Goal: Information Seeking & Learning: Compare options

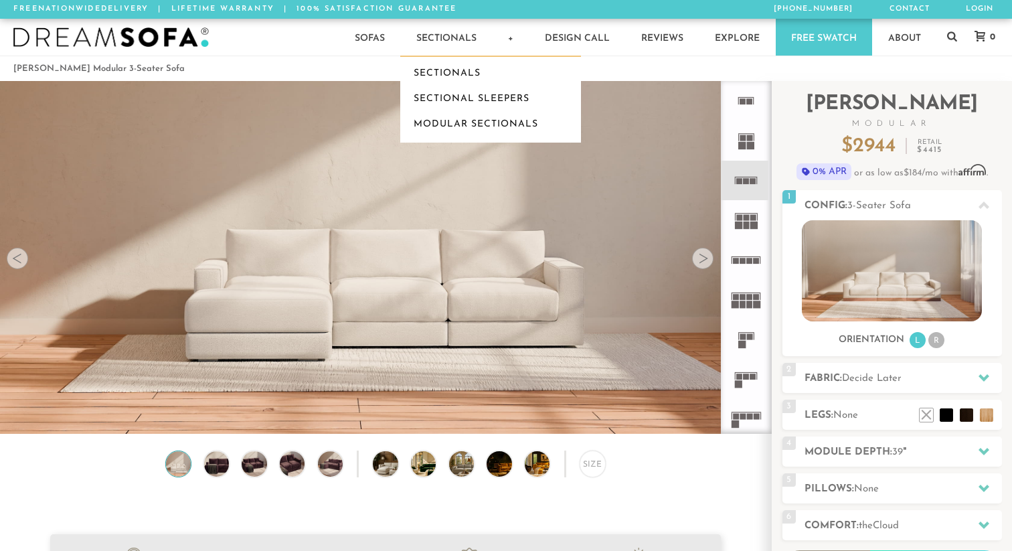
scroll to position [14985, 1012]
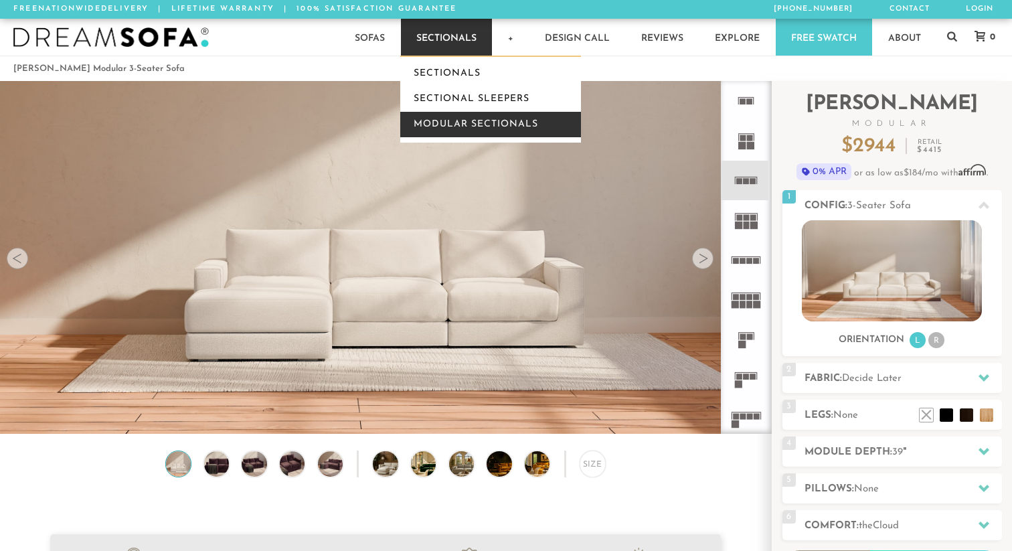
click at [449, 126] on link "Modular Sectionals" at bounding box center [490, 124] width 181 height 25
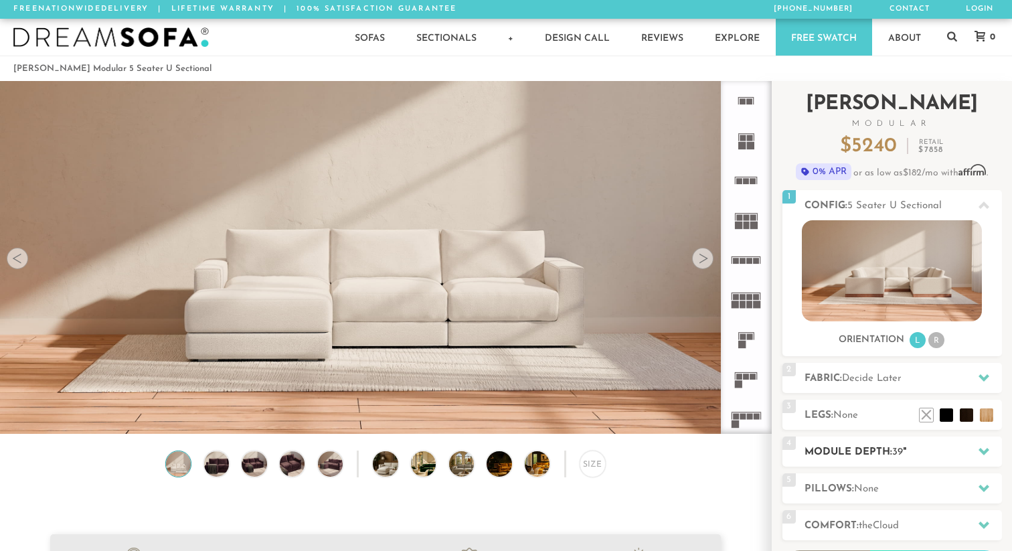
click at [840, 450] on h2 "Module Depth: 39 "" at bounding box center [904, 452] width 198 height 15
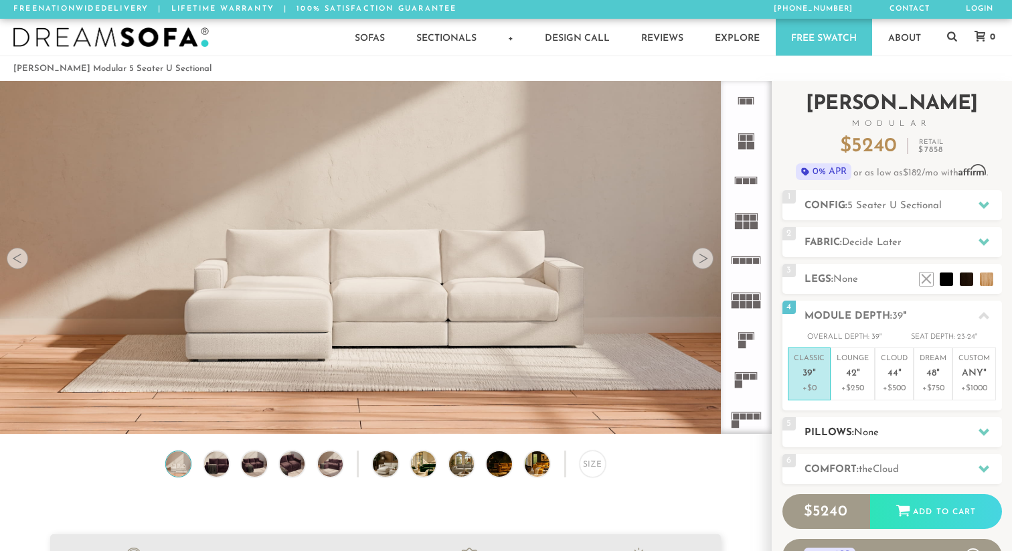
click at [842, 437] on h2 "Pillows: None" at bounding box center [904, 432] width 198 height 15
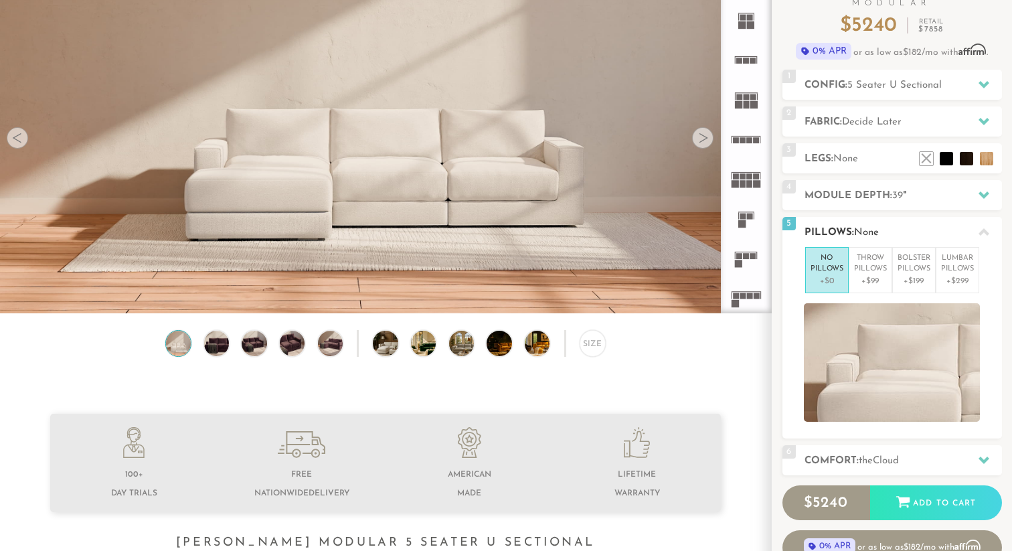
scroll to position [121, 0]
click at [845, 459] on h2 "Comfort: the Cloud" at bounding box center [904, 460] width 198 height 15
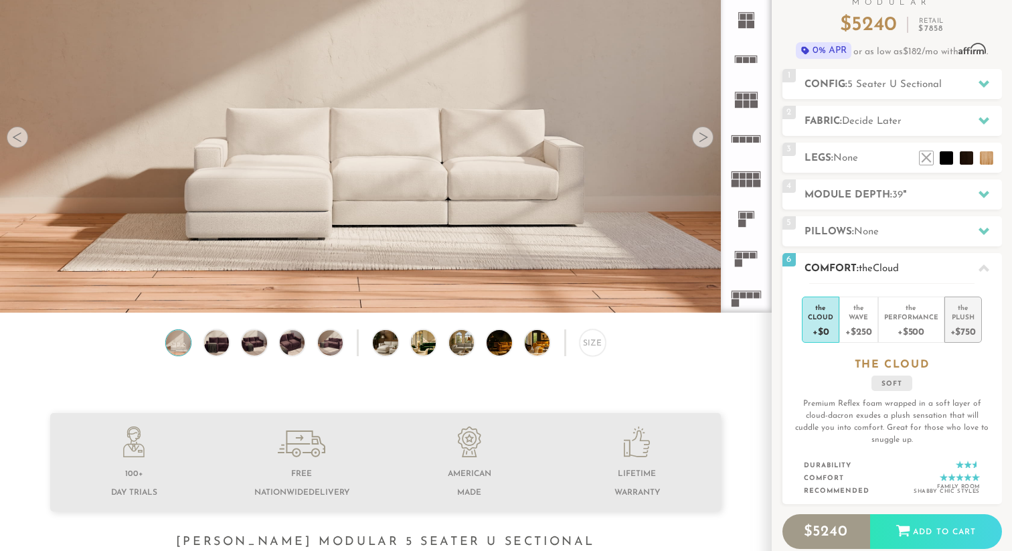
click at [960, 321] on div "Plush" at bounding box center [963, 316] width 25 height 9
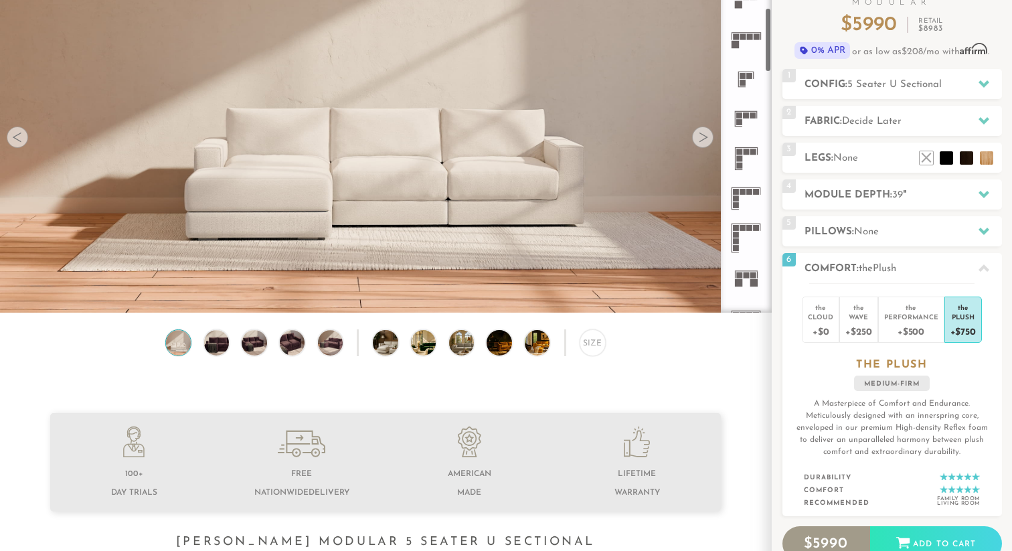
scroll to position [256, 0]
click at [748, 276] on rect at bounding box center [747, 278] width 6 height 6
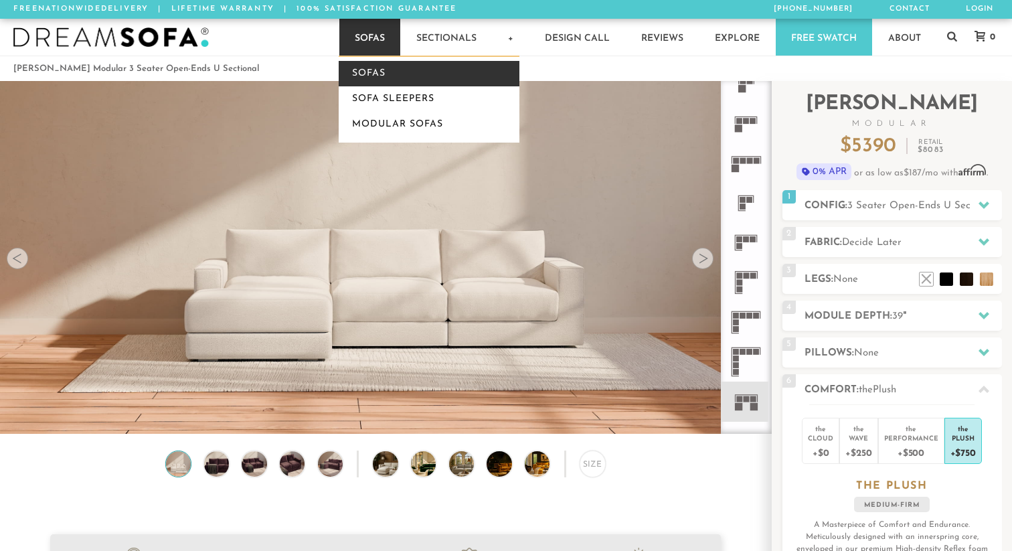
click at [364, 74] on link "Sofas" at bounding box center [429, 73] width 181 height 25
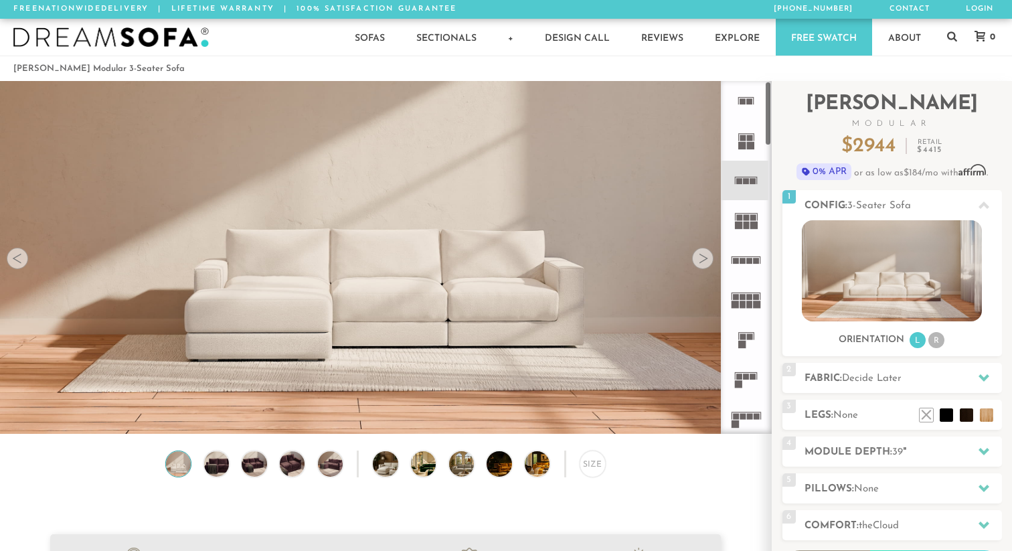
click at [745, 139] on rect at bounding box center [743, 138] width 6 height 6
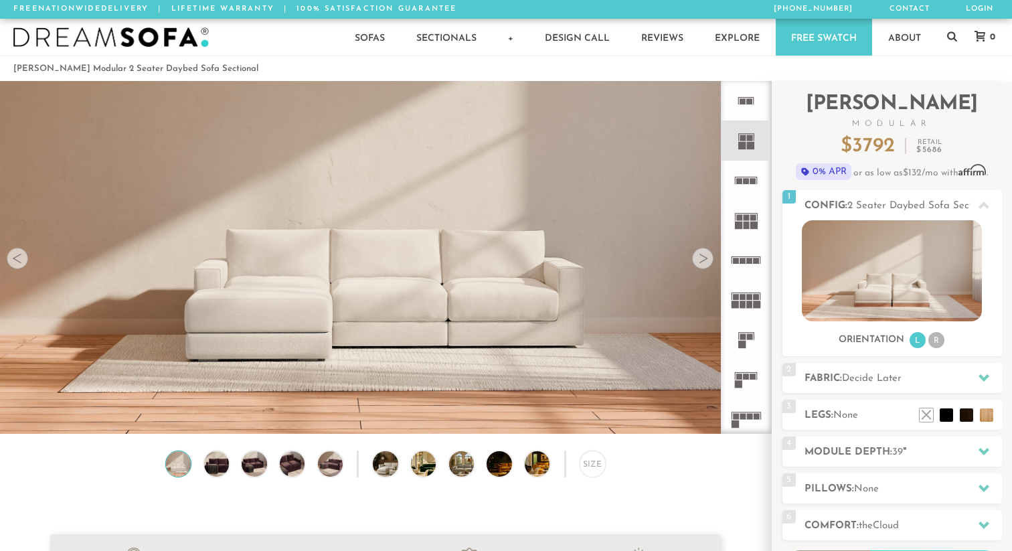
click at [746, 178] on icon at bounding box center [747, 181] width 40 height 40
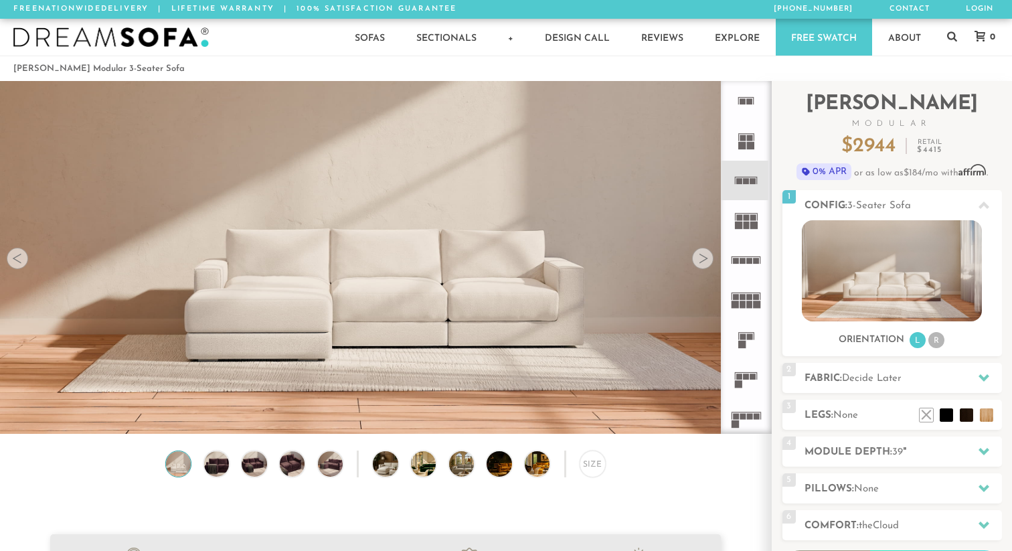
click at [743, 220] on icon at bounding box center [747, 220] width 40 height 40
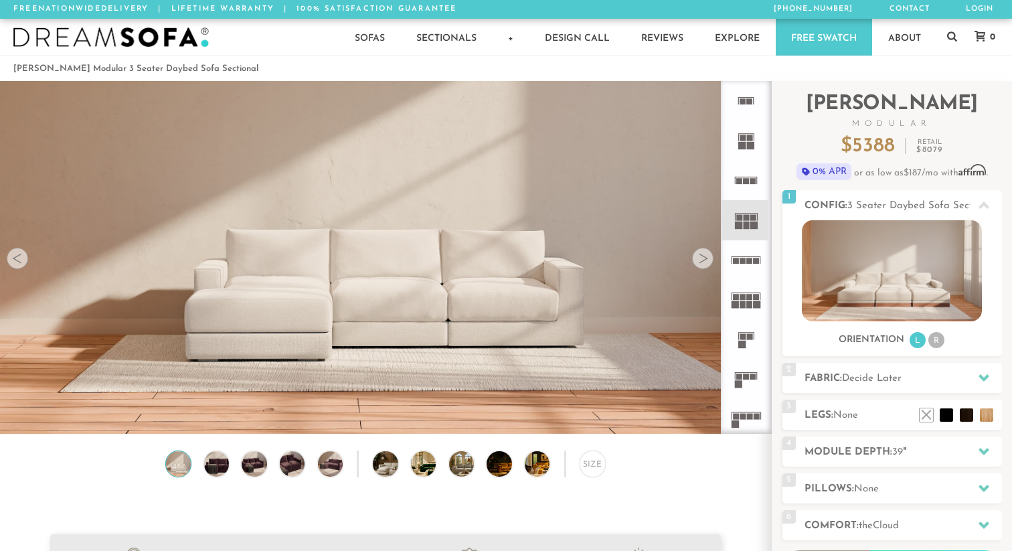
click at [743, 257] on icon at bounding box center [747, 260] width 40 height 40
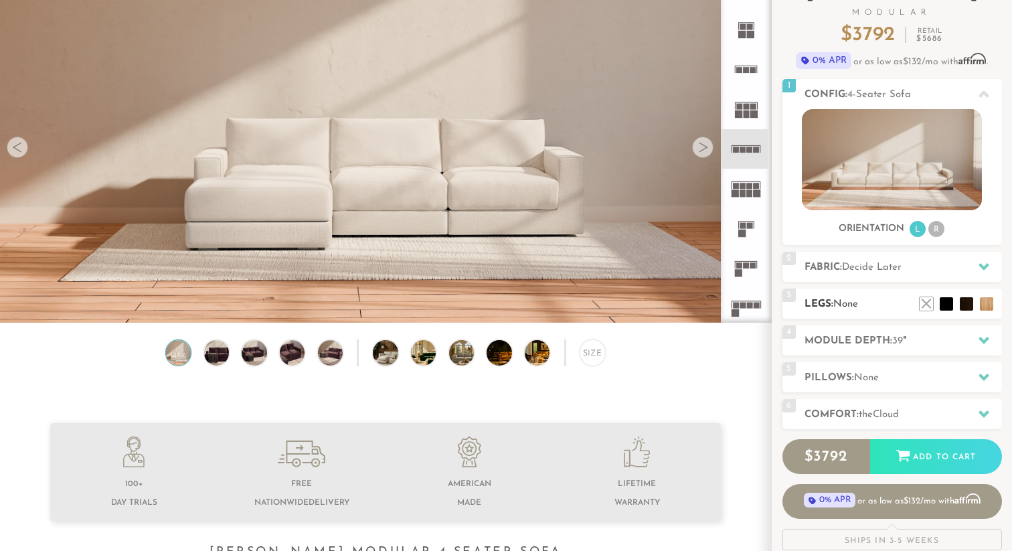
scroll to position [113, 0]
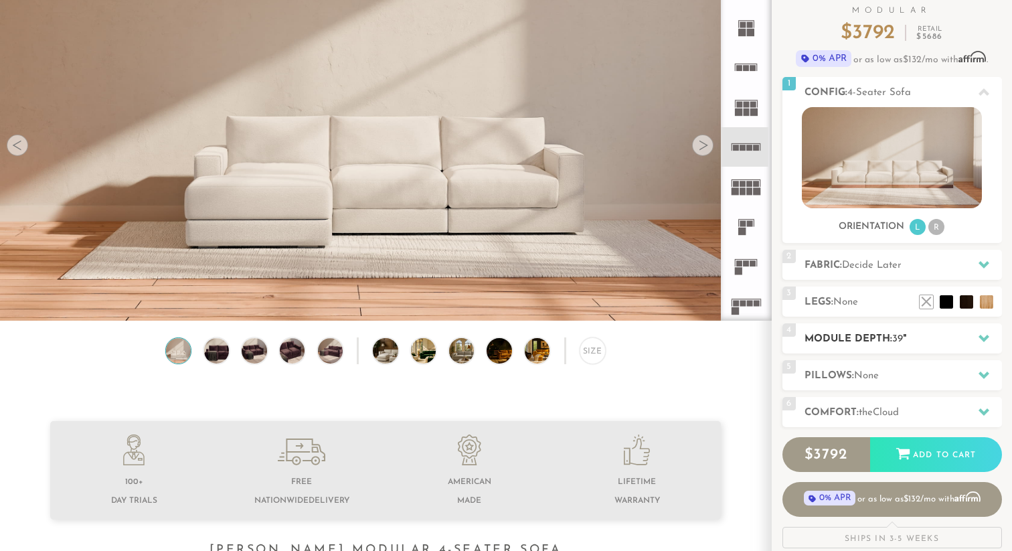
click at [904, 351] on div "4 Module Depth: 39 "" at bounding box center [893, 338] width 220 height 30
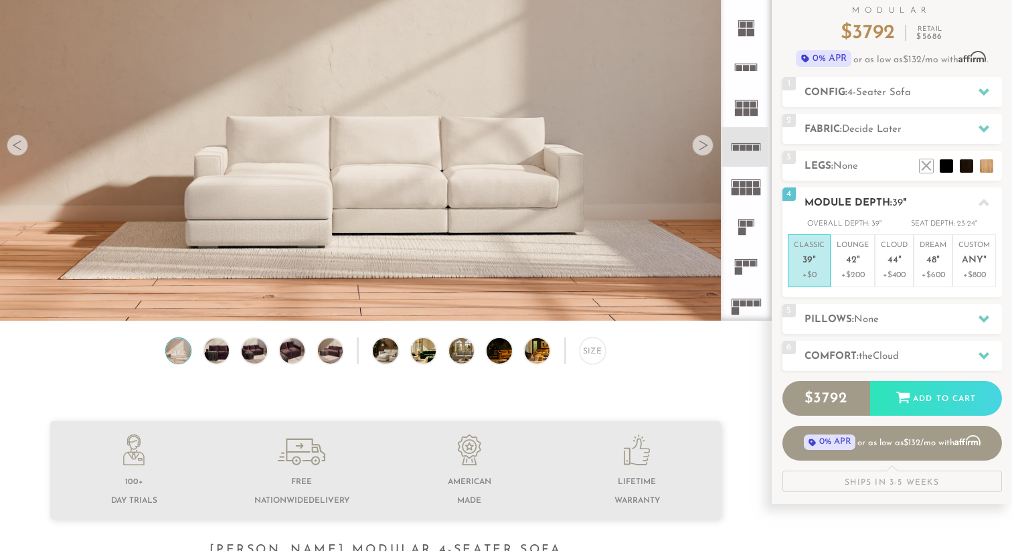
click at [931, 198] on h2 "Module Depth: 39 "" at bounding box center [904, 203] width 198 height 15
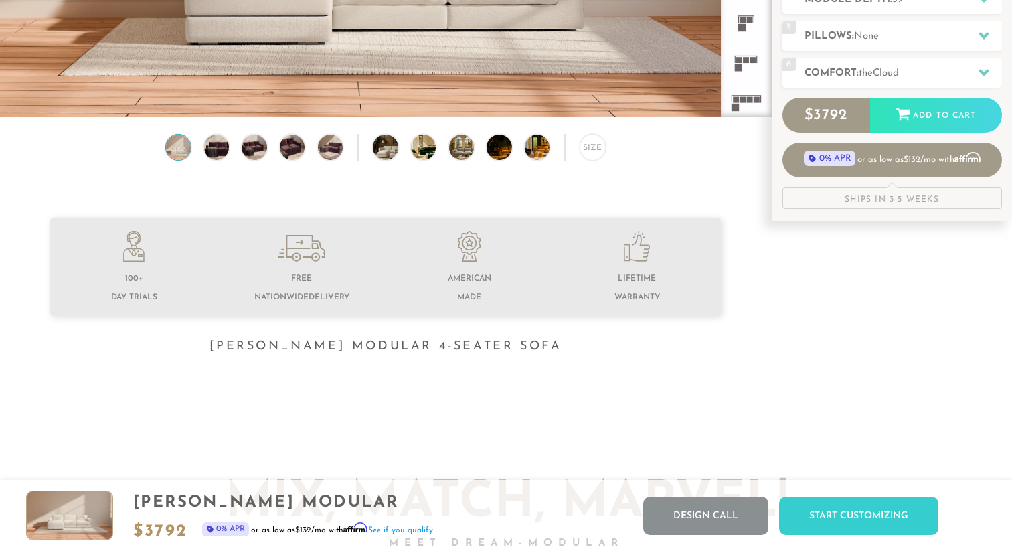
scroll to position [282, 0]
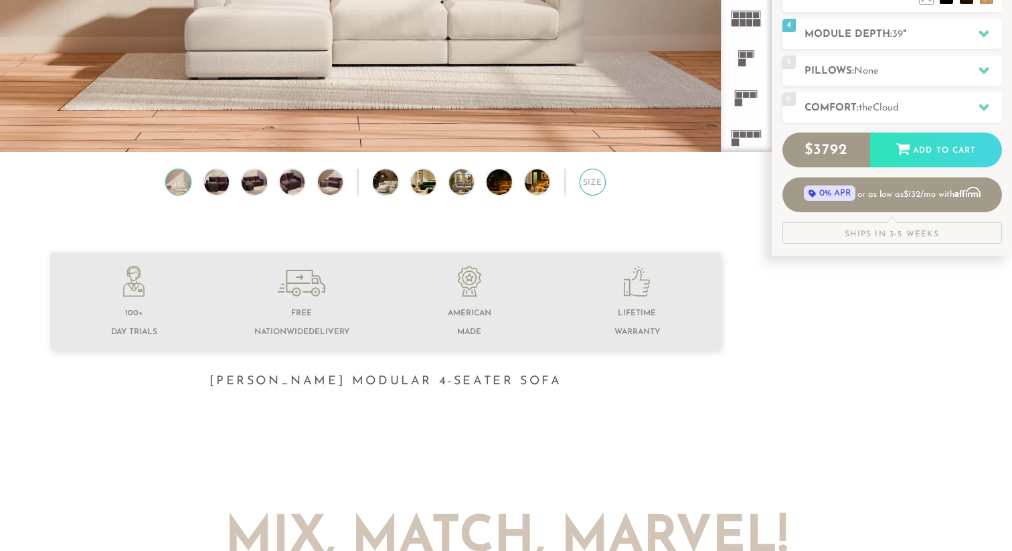
click at [599, 174] on div "Size" at bounding box center [593, 182] width 26 height 26
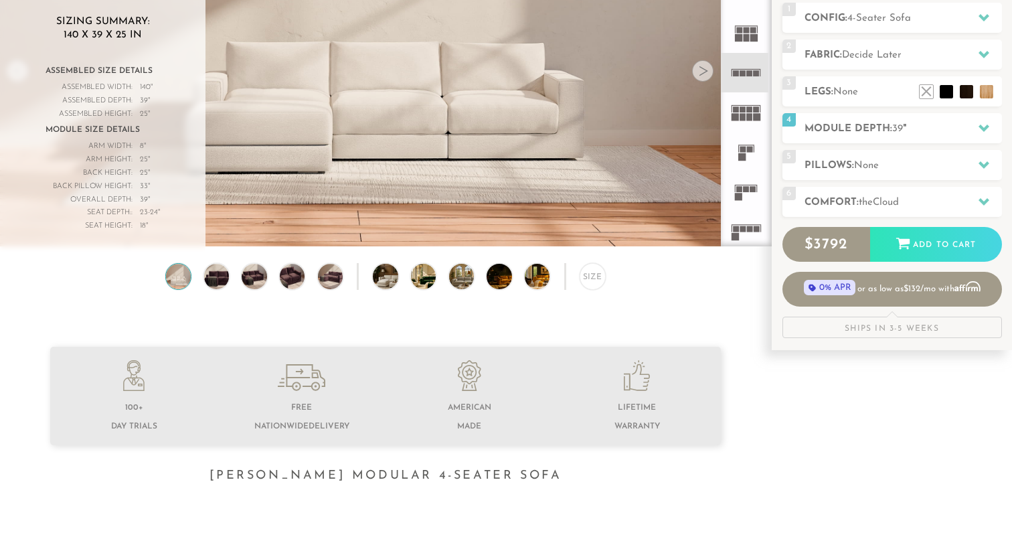
scroll to position [180, 0]
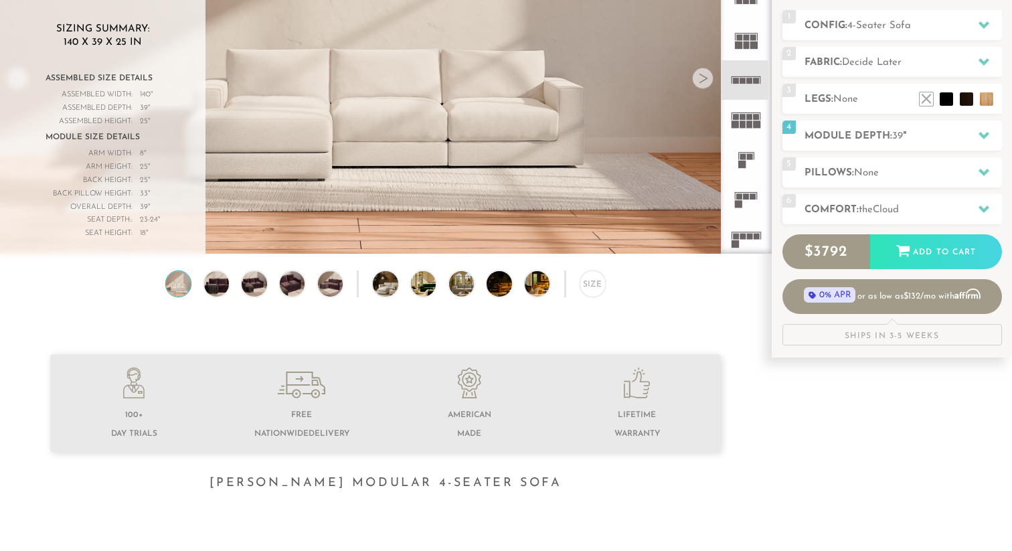
click at [755, 386] on div at bounding box center [385, 434] width 771 height 161
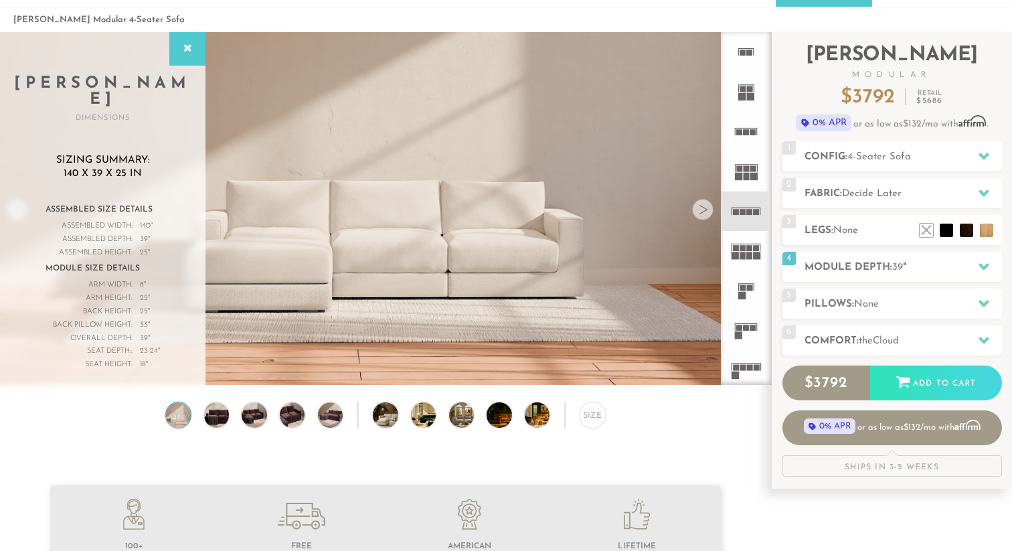
scroll to position [0, 0]
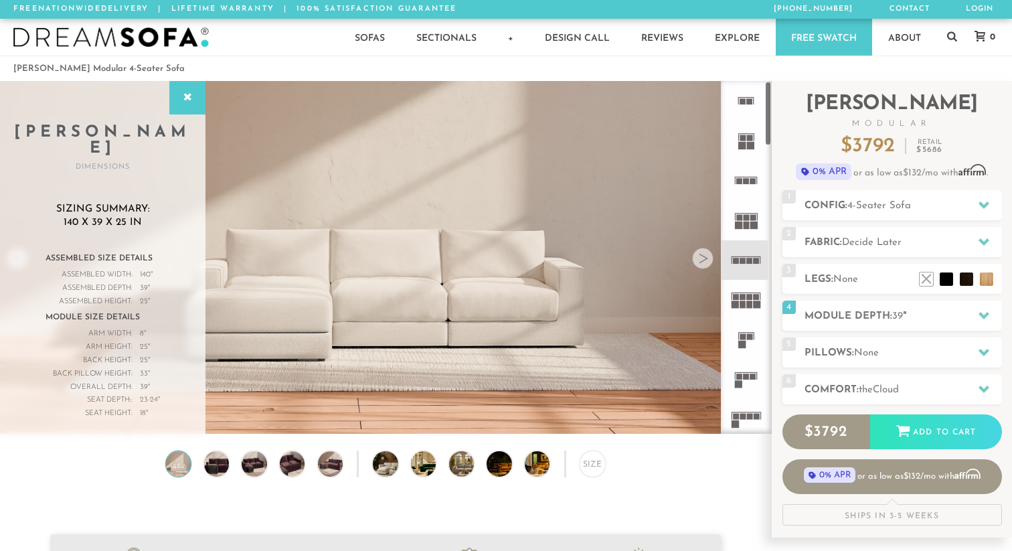
click at [749, 181] on rect at bounding box center [747, 181] width 6 height 6
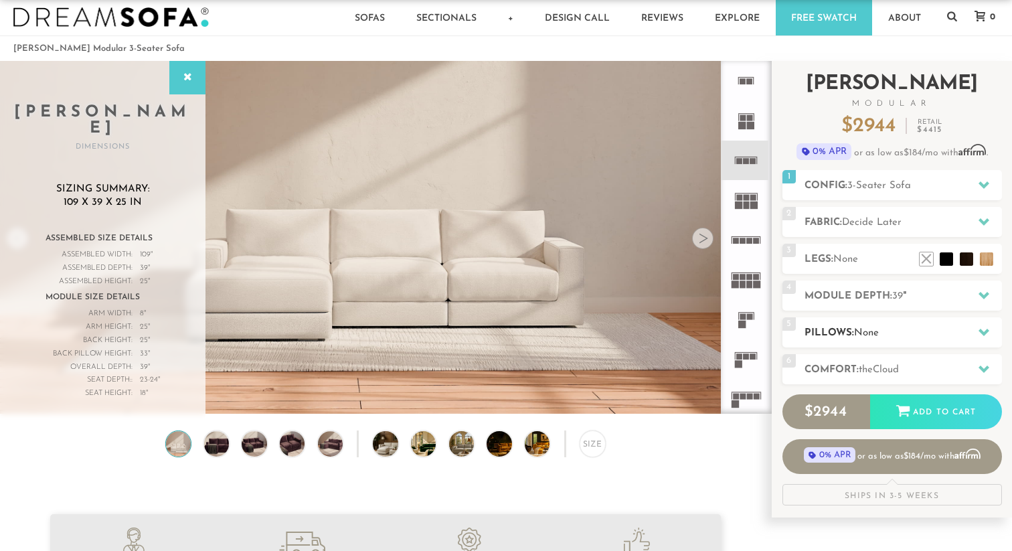
scroll to position [29, 0]
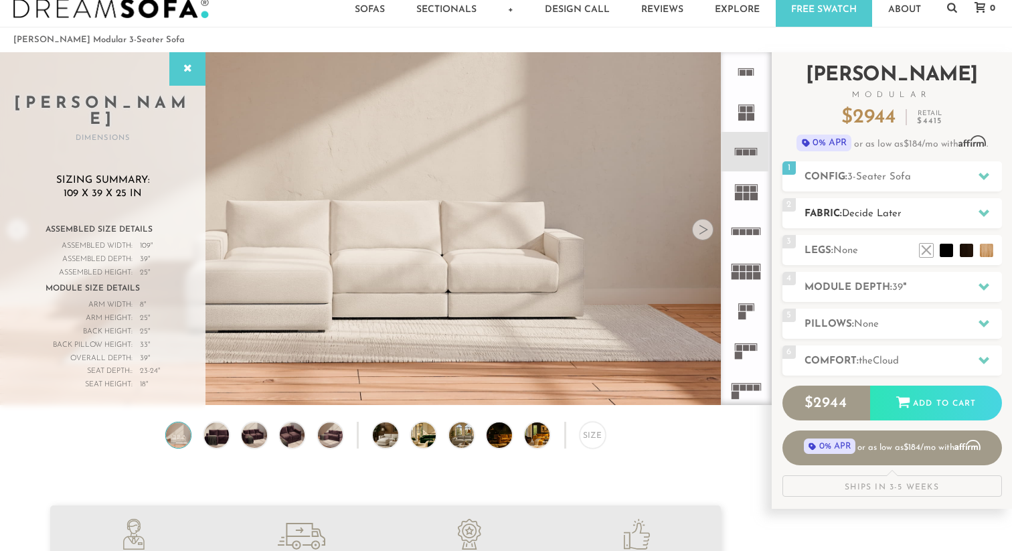
click at [888, 202] on div "2 Fabric: Decide Later" at bounding box center [893, 213] width 220 height 30
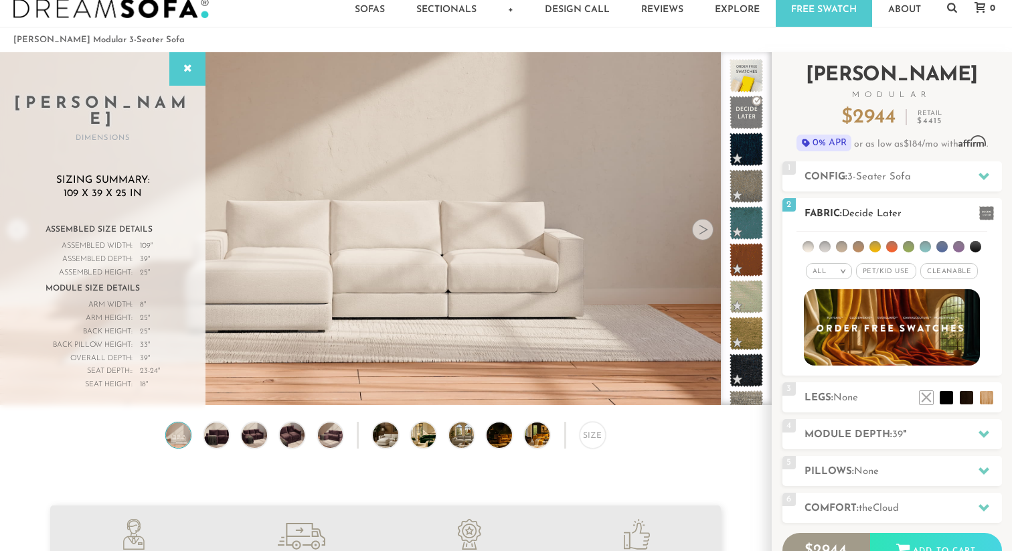
click at [888, 202] on div "2 Fabric: Decide Later" at bounding box center [893, 213] width 220 height 30
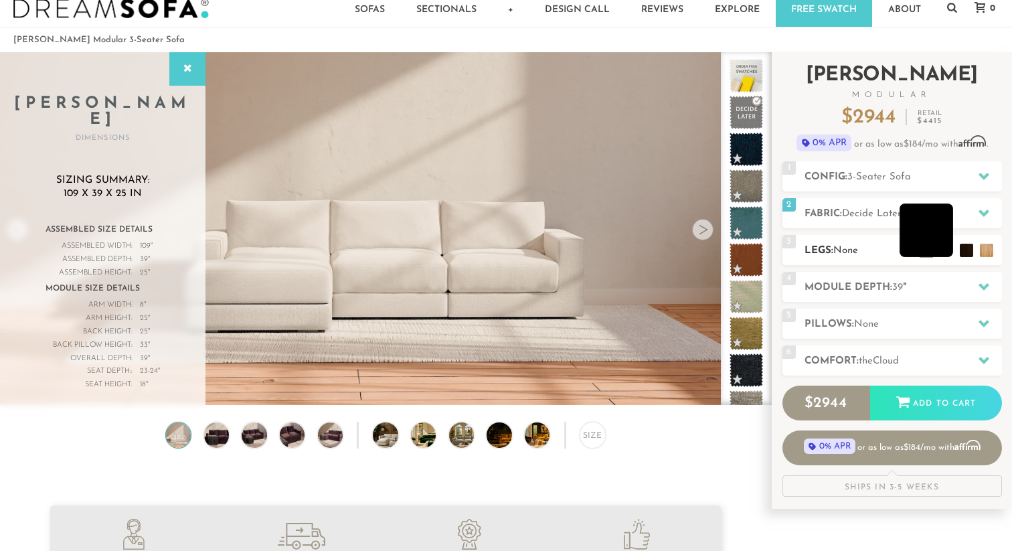
click at [949, 249] on li at bounding box center [927, 231] width 54 height 54
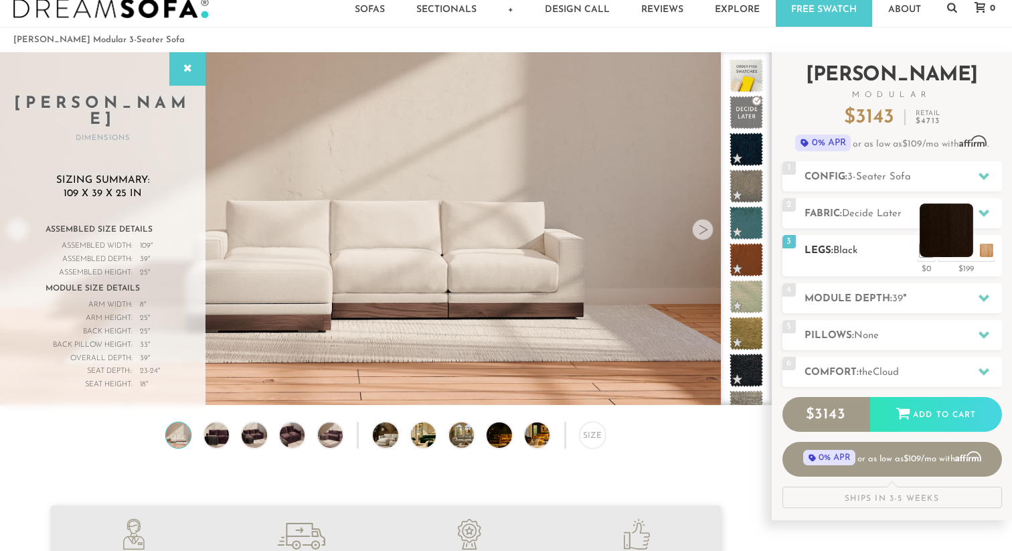
click at [969, 252] on li at bounding box center [947, 231] width 54 height 54
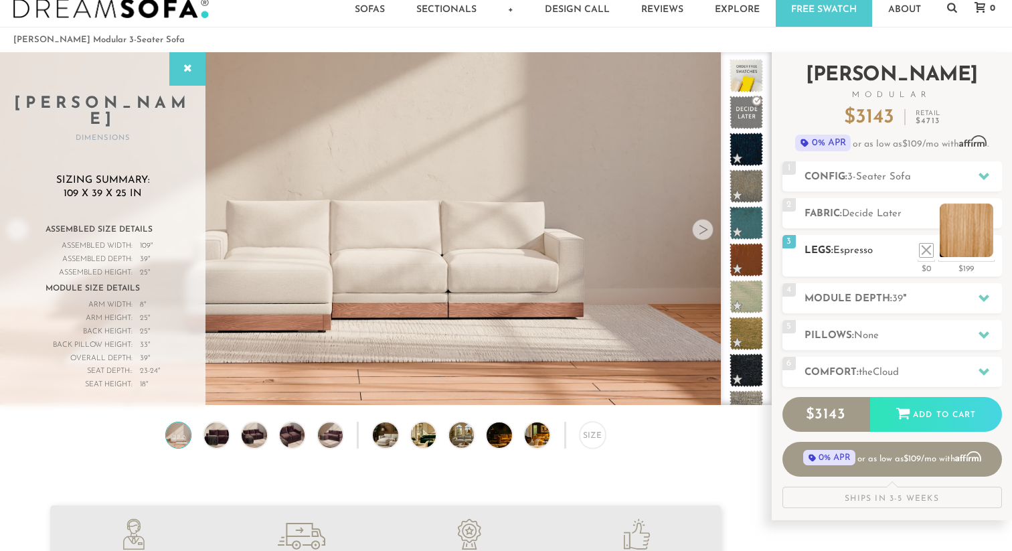
click at [991, 252] on li at bounding box center [967, 231] width 54 height 54
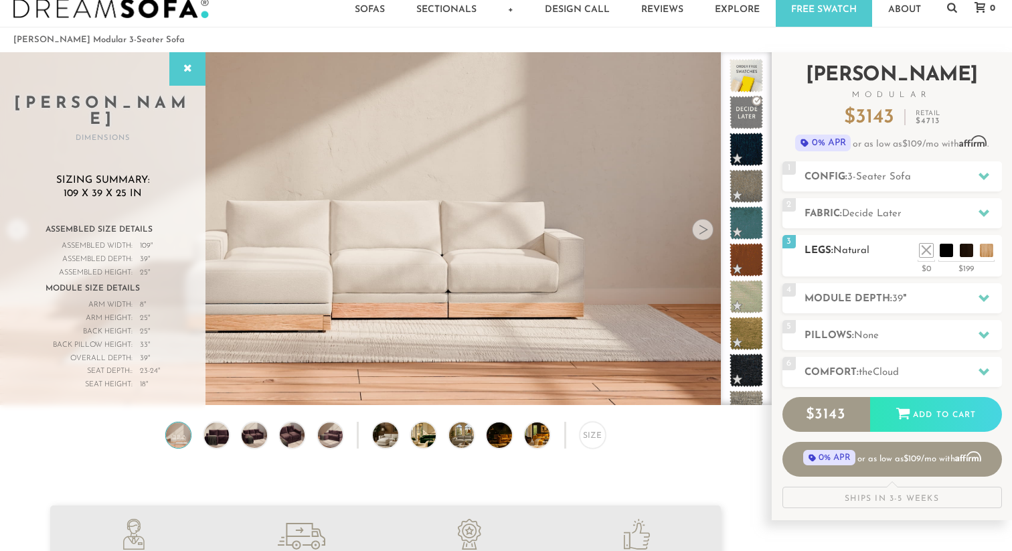
click at [944, 257] on h2 "Legs: Natural" at bounding box center [904, 250] width 198 height 15
click at [944, 250] on li at bounding box center [927, 231] width 54 height 54
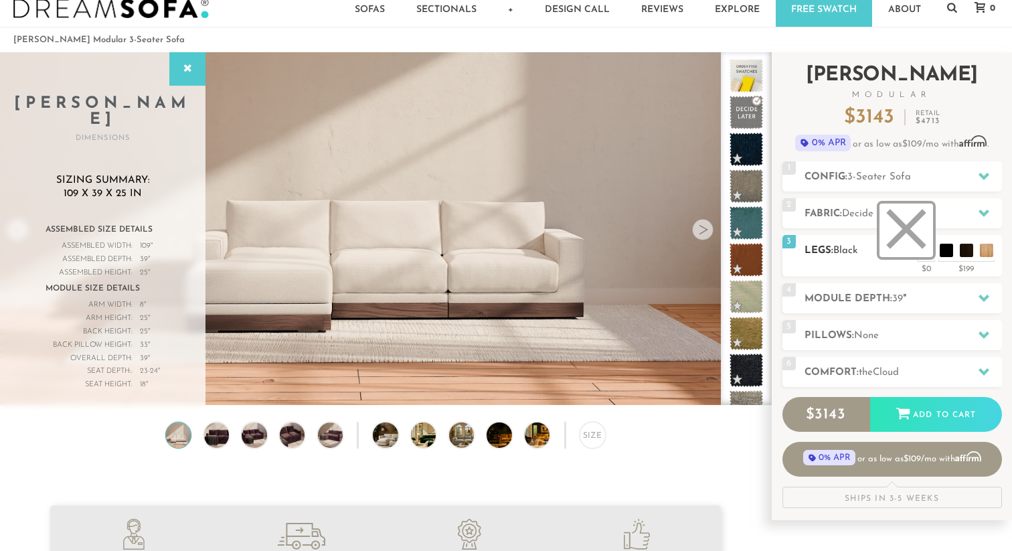
click at [925, 248] on li at bounding box center [907, 231] width 54 height 54
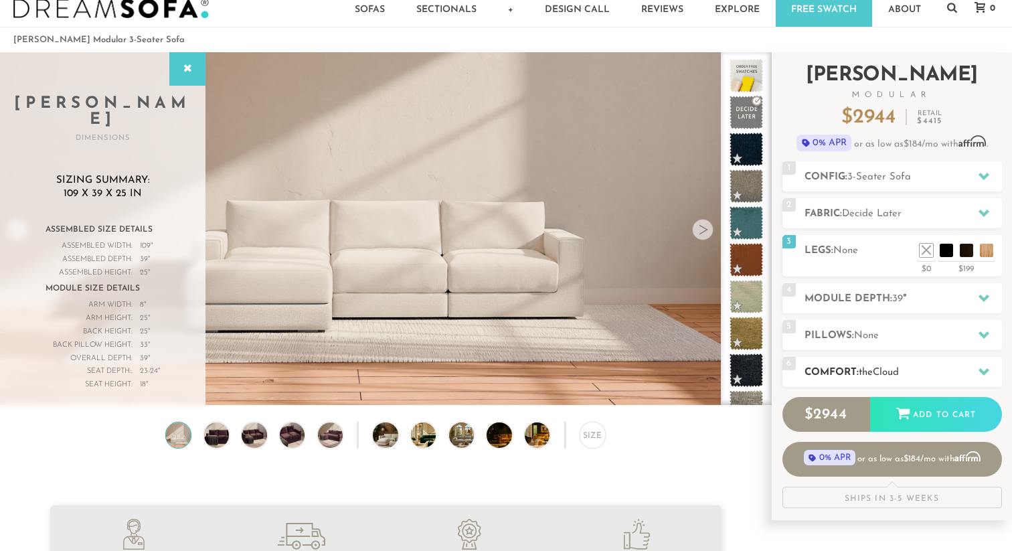
click at [843, 372] on h2 "Comfort: the Cloud" at bounding box center [904, 372] width 198 height 15
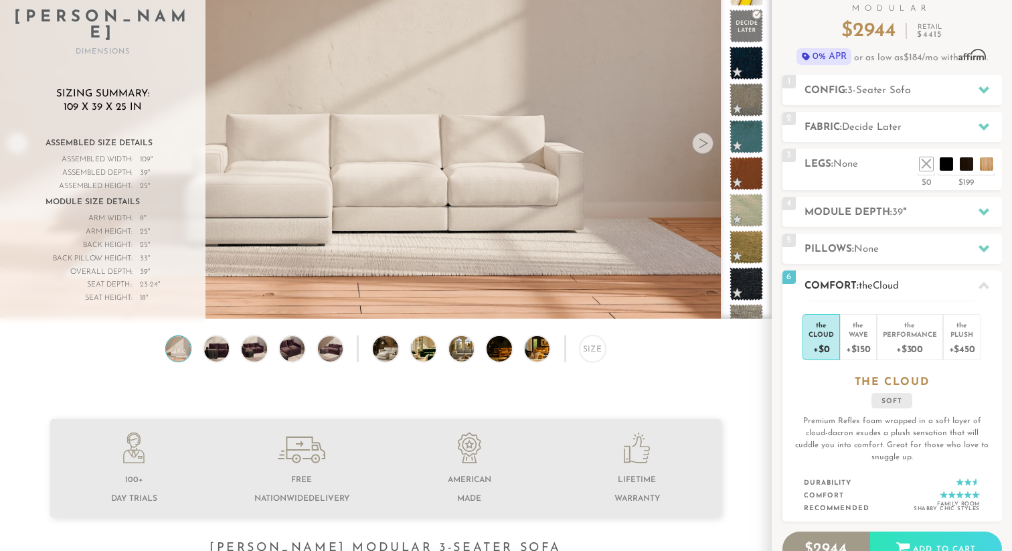
scroll to position [116, 0]
click at [860, 282] on h2 "Comfort: the Cloud" at bounding box center [904, 285] width 198 height 15
